Goal: Transaction & Acquisition: Obtain resource

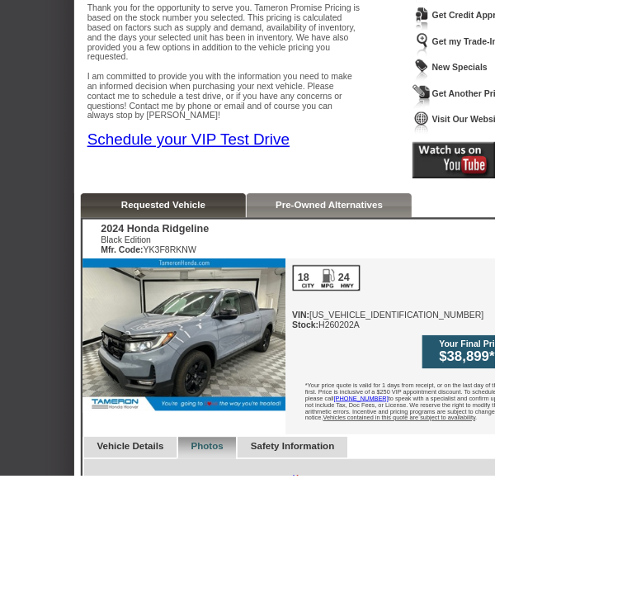
scroll to position [225, 0]
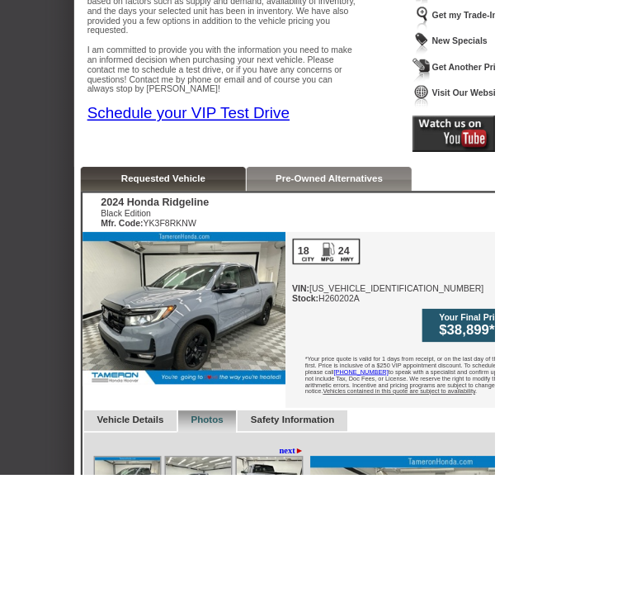
click at [338, 392] on img at bounding box center [234, 391] width 258 height 193
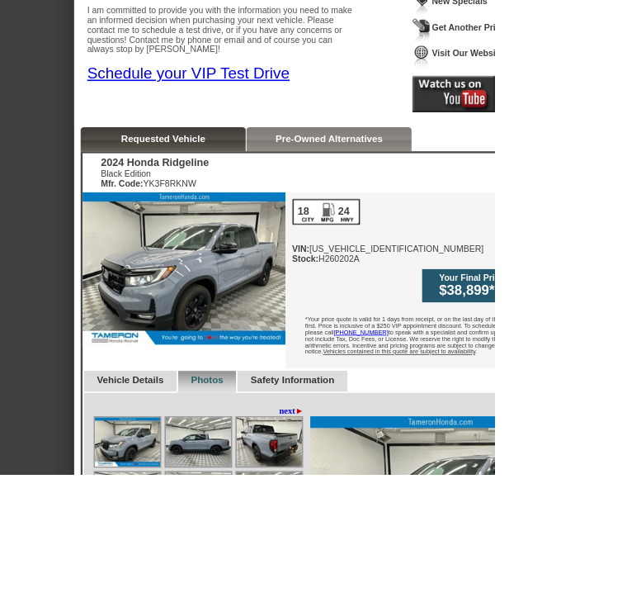
scroll to position [282, 0]
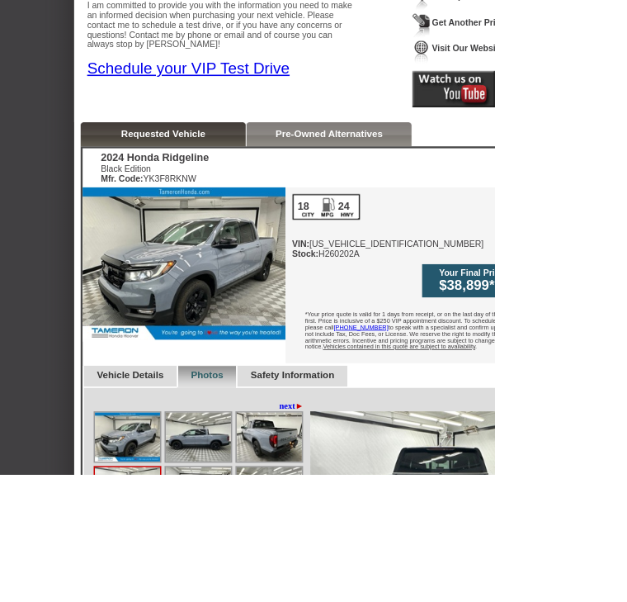
click at [159, 524] on img at bounding box center [162, 554] width 83 height 62
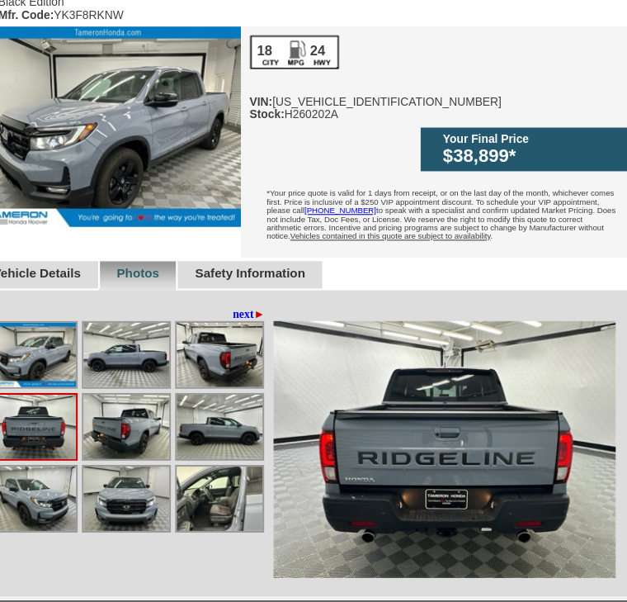
scroll to position [499, 121]
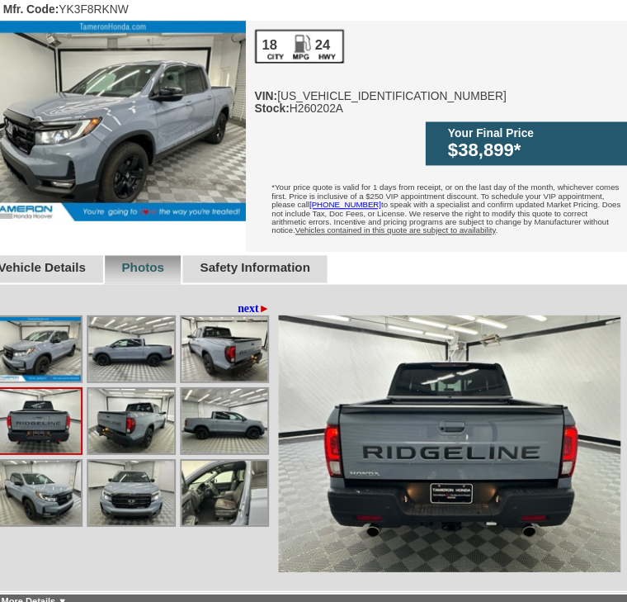
click at [136, 444] on img at bounding box center [131, 475] width 83 height 62
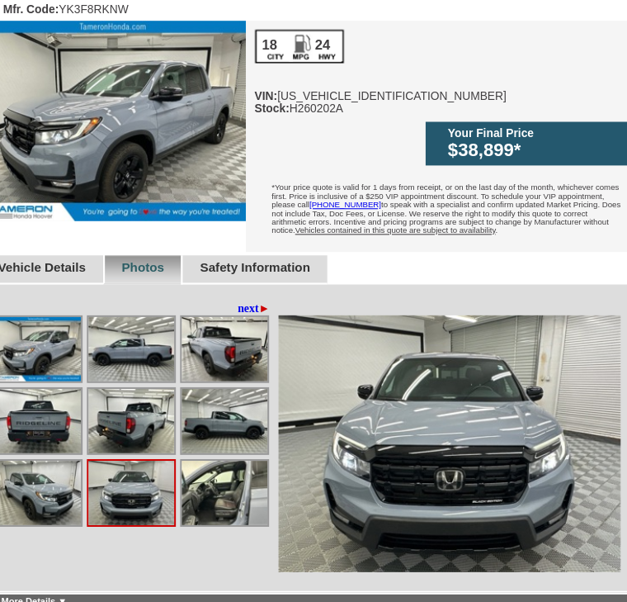
click at [143, 444] on img at bounding box center [131, 475] width 83 height 62
click at [149, 445] on img at bounding box center [131, 475] width 83 height 62
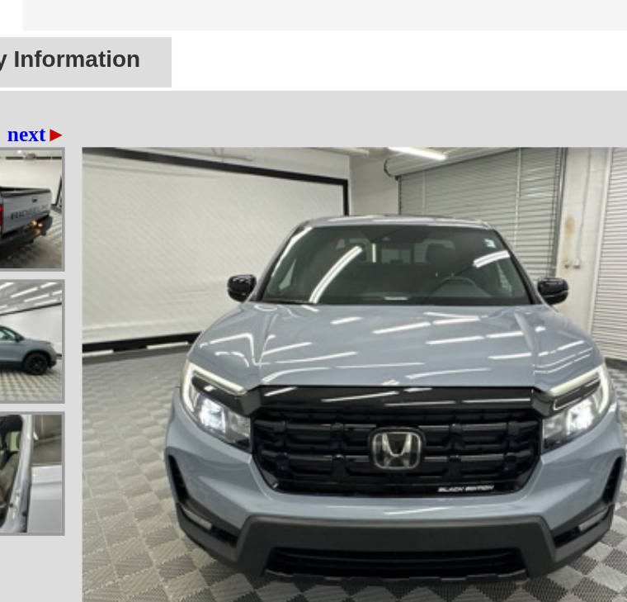
scroll to position [521, 95]
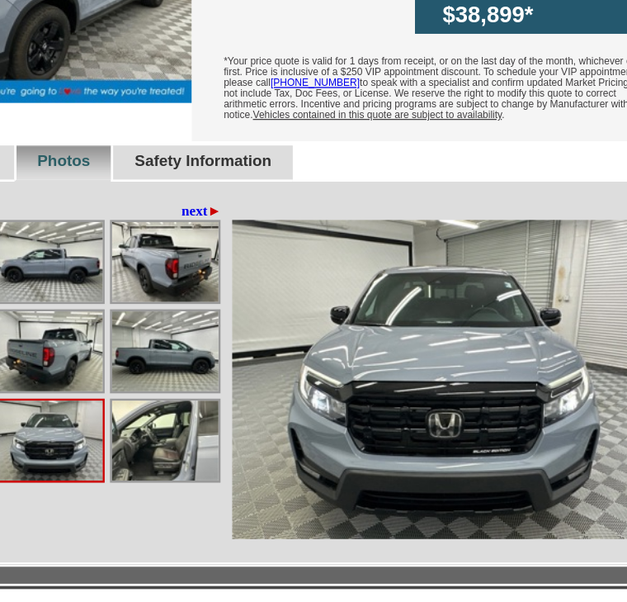
click at [206, 284] on img at bounding box center [247, 315] width 83 height 62
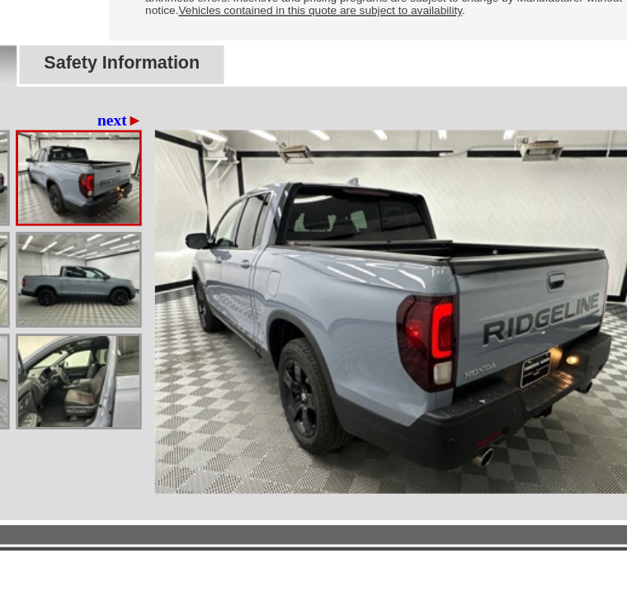
scroll to position [573, 95]
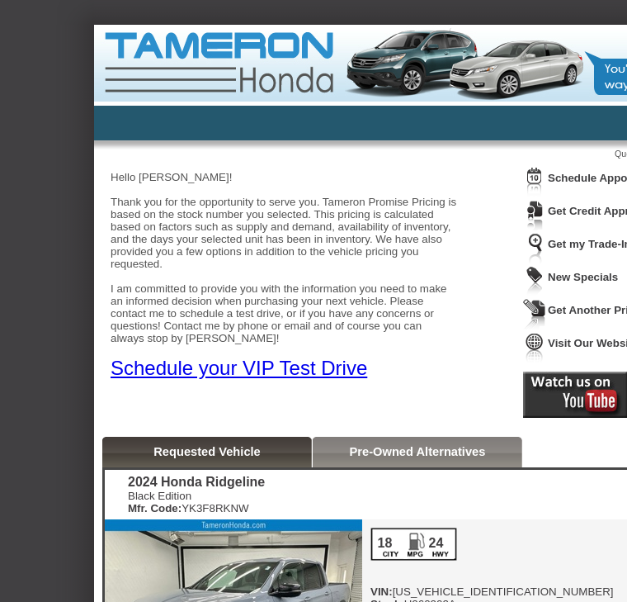
scroll to position [312, 226]
